Goal: Transaction & Acquisition: Purchase product/service

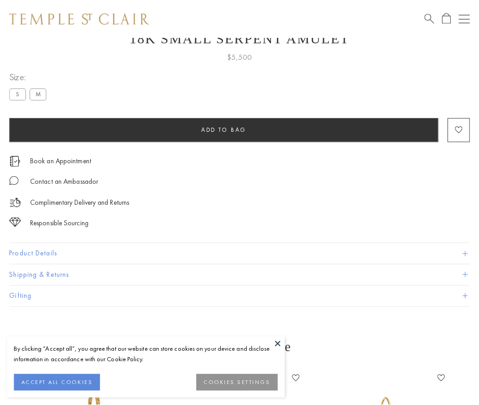
scroll to position [36, 0]
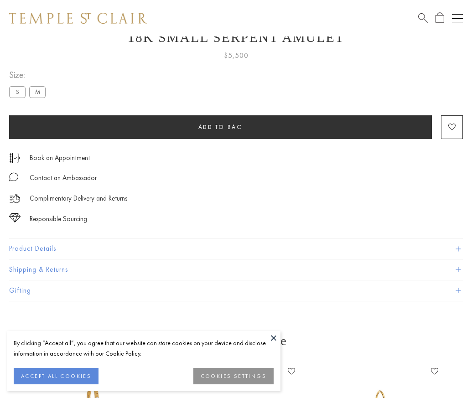
click at [220, 127] on span "Add to bag" at bounding box center [220, 127] width 45 height 8
